Goal: Transaction & Acquisition: Obtain resource

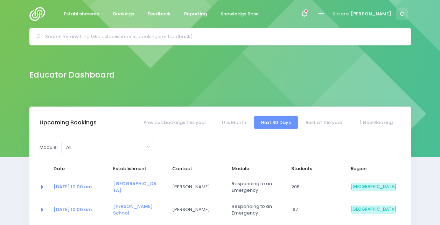
select select "5"
click at [313, 9] on div at bounding box center [304, 14] width 17 height 28
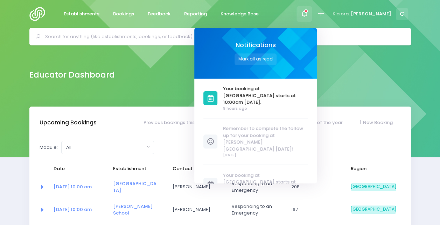
click at [308, 10] on icon at bounding box center [304, 14] width 8 height 8
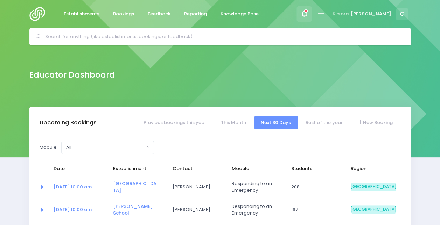
click at [305, 13] on span at bounding box center [303, 13] width 1 height 1
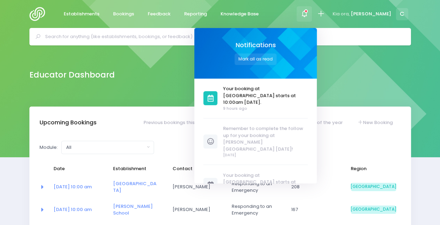
click at [308, 11] on icon at bounding box center [305, 10] width 3 height 3
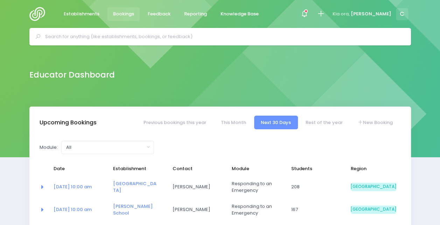
click at [127, 15] on span "Bookings" at bounding box center [123, 13] width 21 height 7
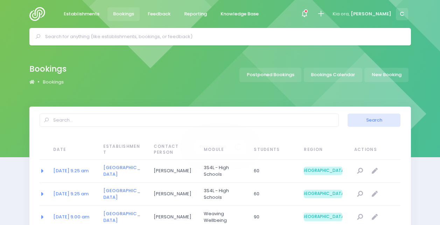
select select "20"
click at [128, 37] on input "text" at bounding box center [223, 36] width 356 height 10
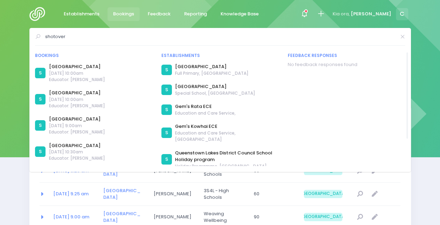
type input "shotover"
click at [39, 55] on div "Bookings" at bounding box center [94, 55] width 118 height 6
click at [66, 64] on link "[GEOGRAPHIC_DATA]" at bounding box center [77, 66] width 56 height 7
click at [212, 66] on link "[GEOGRAPHIC_DATA]" at bounding box center [211, 66] width 73 height 7
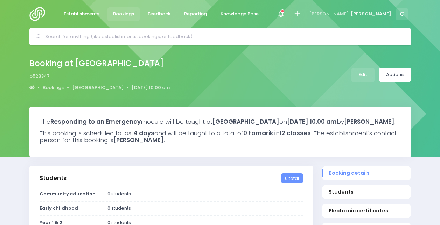
select select "5"
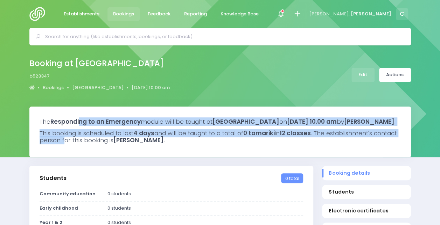
drag, startPoint x: 79, startPoint y: 120, endPoint x: 87, endPoint y: 145, distance: 25.8
click at [87, 145] on div "The Responding to an Emergency module will be taught at Shotover Primary School…" at bounding box center [219, 132] width 381 height 51
click at [87, 144] on h3 "This booking is scheduled to last 4 days and will be taught to a total of 0 tam…" at bounding box center [220, 137] width 361 height 14
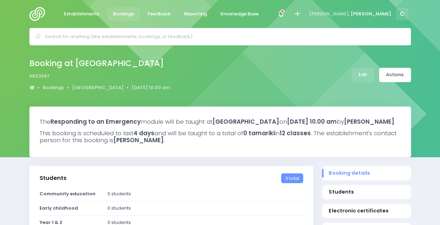
click at [74, 121] on strong "Responding to an Emergency" at bounding box center [95, 122] width 90 height 8
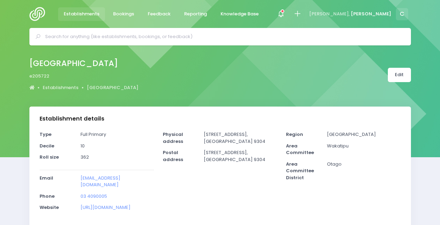
select select "5"
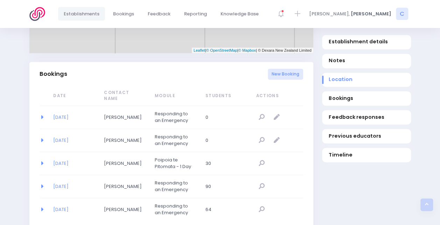
scroll to position [436, 0]
click at [64, 160] on link "[DATE]" at bounding box center [60, 163] width 15 height 7
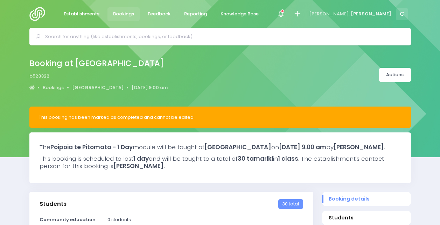
select select "5"
click at [396, 82] on link "Actions" at bounding box center [395, 75] width 32 height 14
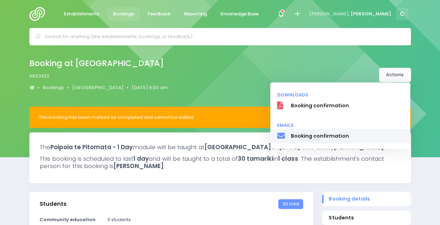
click at [301, 139] on span "Booking confirmation" at bounding box center [346, 136] width 113 height 7
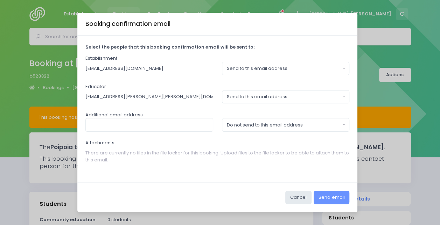
click at [122, 71] on input "[EMAIL_ADDRESS][DOMAIN_NAME]" at bounding box center [149, 68] width 128 height 13
click at [122, 71] on input "tamsinclark@shotover.school.nz" at bounding box center [149, 68] width 128 height 13
click at [297, 65] on button "Send to this email address" at bounding box center [286, 68] width 128 height 13
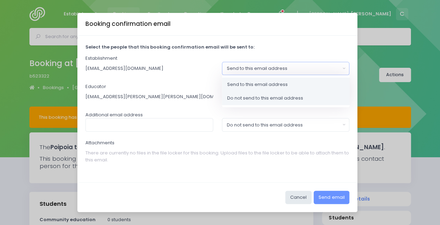
click at [267, 103] on link "Do not send to this email address" at bounding box center [286, 98] width 128 height 14
select select "no_email"
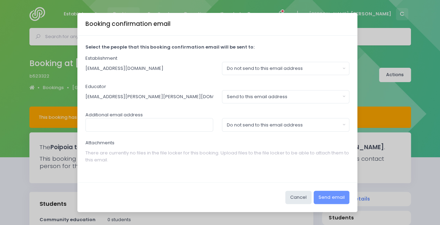
click at [214, 78] on div "Select the people that this booking confirmation email will be sent to: Establi…" at bounding box center [217, 109] width 280 height 147
click at [335, 194] on button "Send email" at bounding box center [332, 197] width 36 height 13
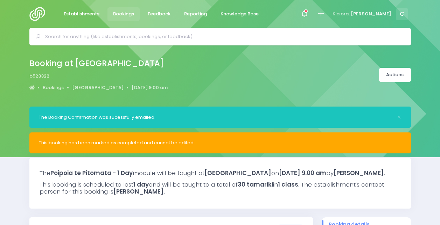
select select "5"
